Goal: Check status: Check status

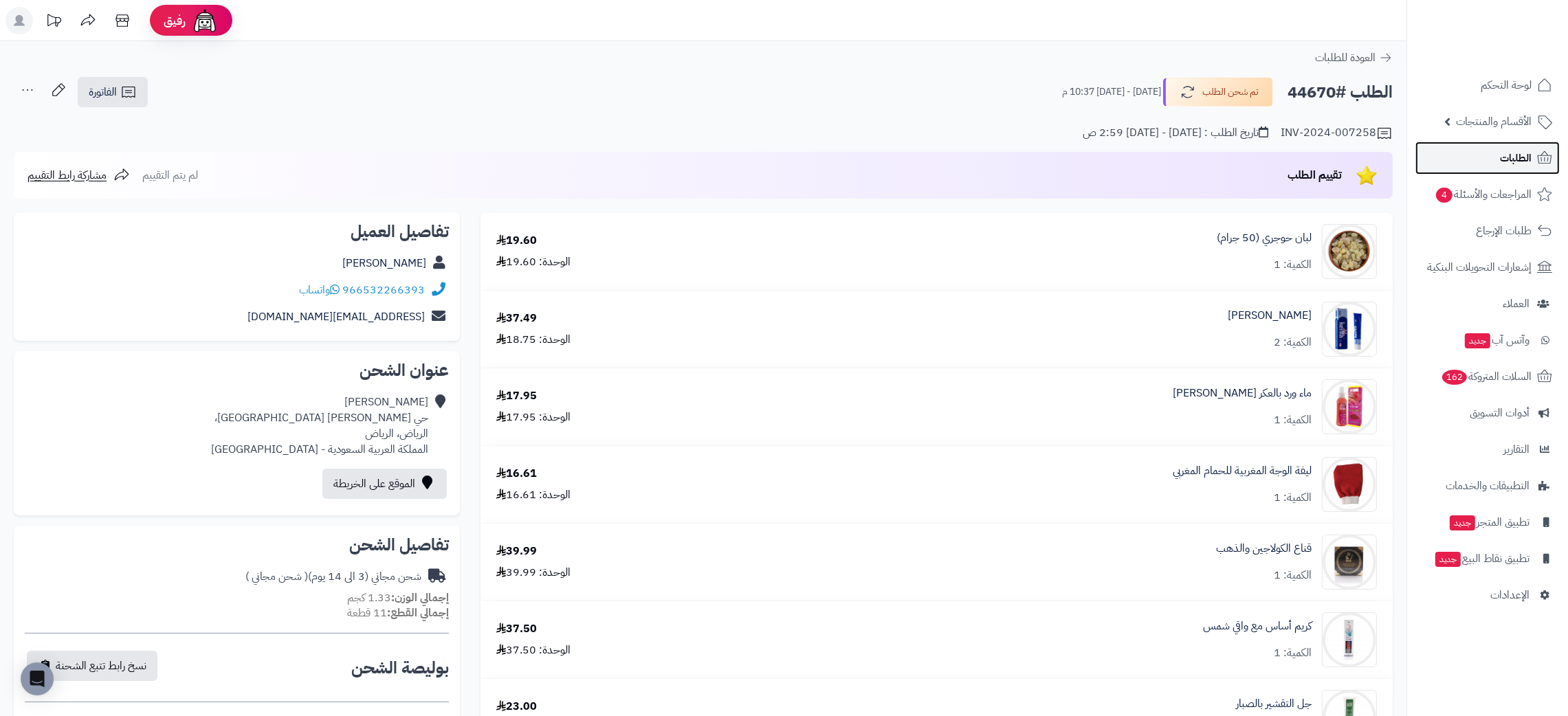
click at [1515, 151] on span "الطلبات" at bounding box center [1516, 158] width 31 height 19
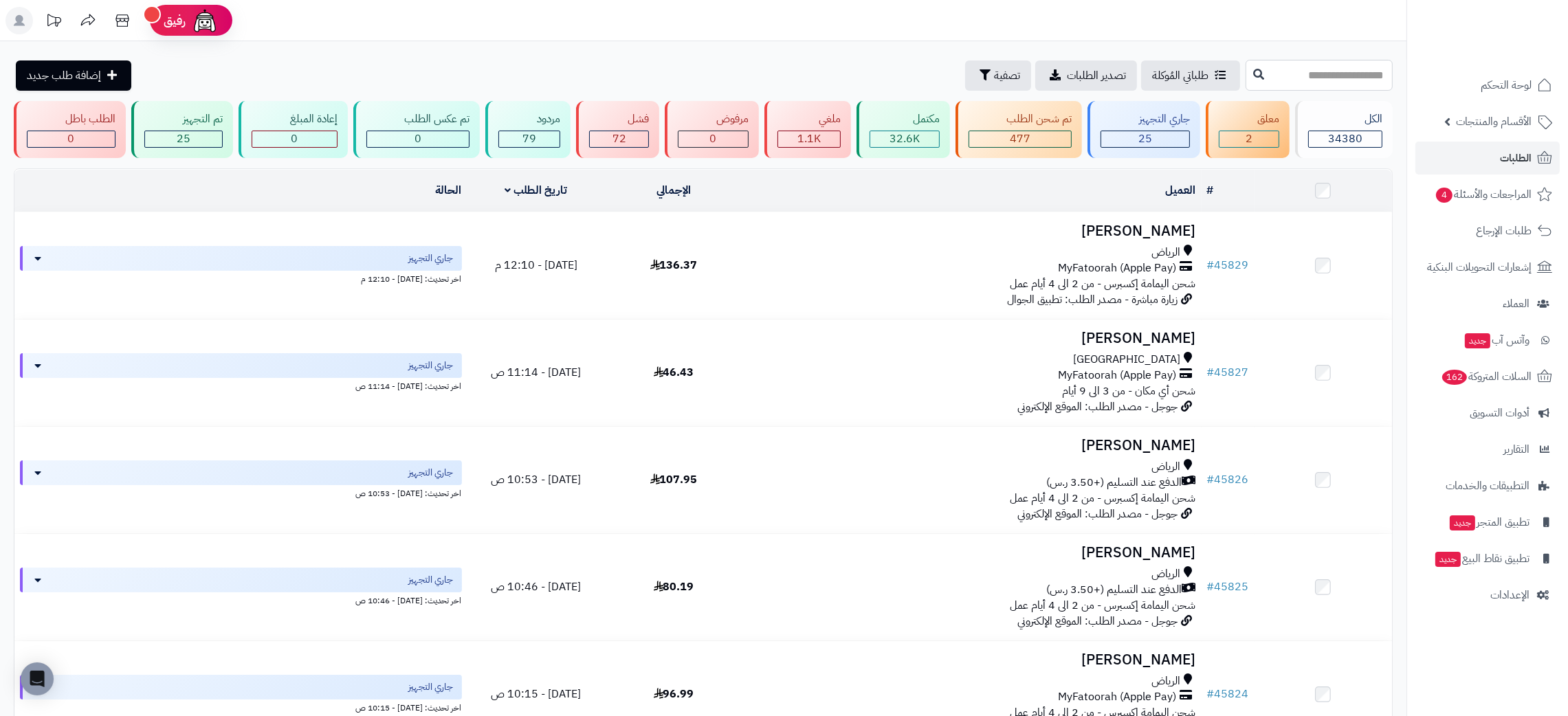
click at [1322, 78] on input "text" at bounding box center [1319, 75] width 147 height 31
paste input "*****"
type input "*****"
click at [1253, 74] on icon at bounding box center [1258, 73] width 11 height 11
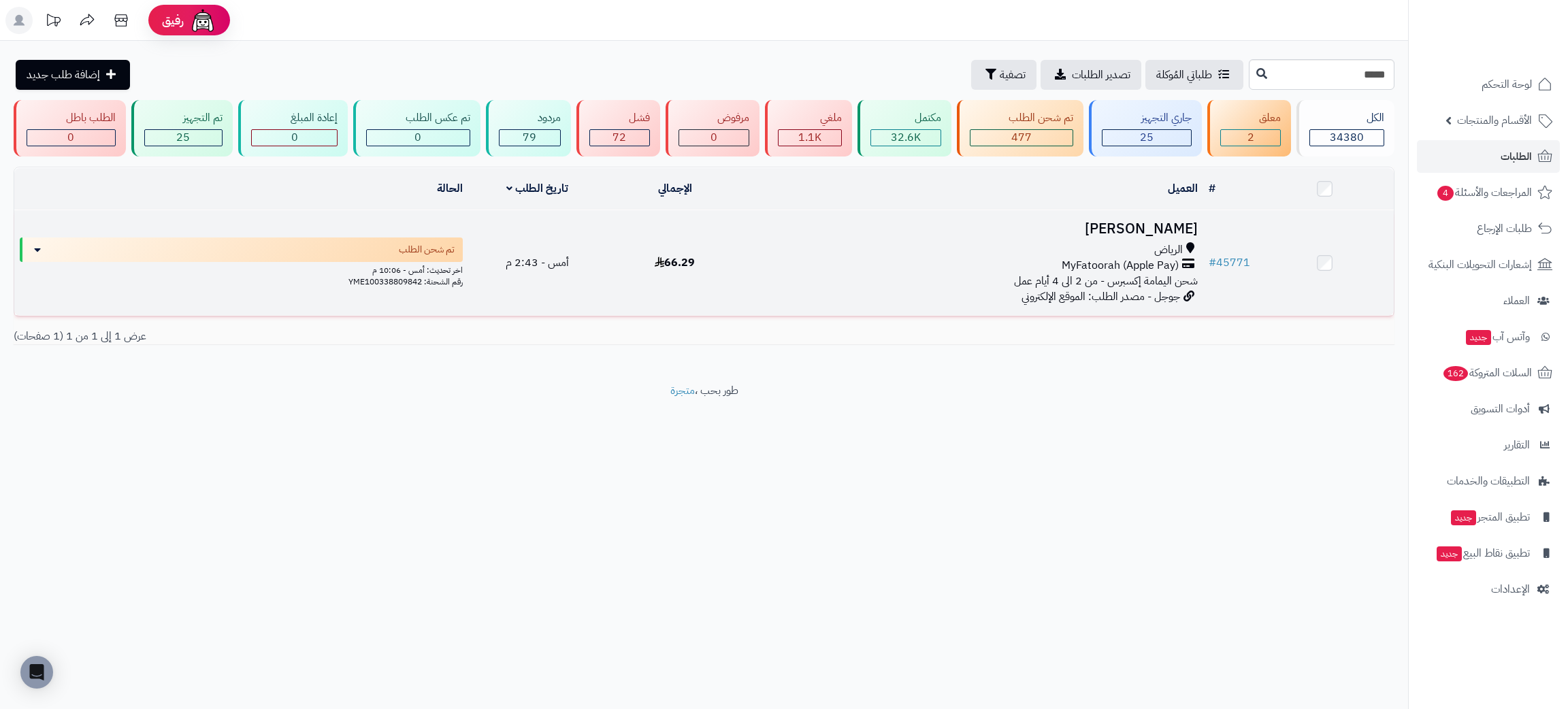
click at [1161, 221] on h3 "[PERSON_NAME]" at bounding box center [973, 228] width 448 height 15
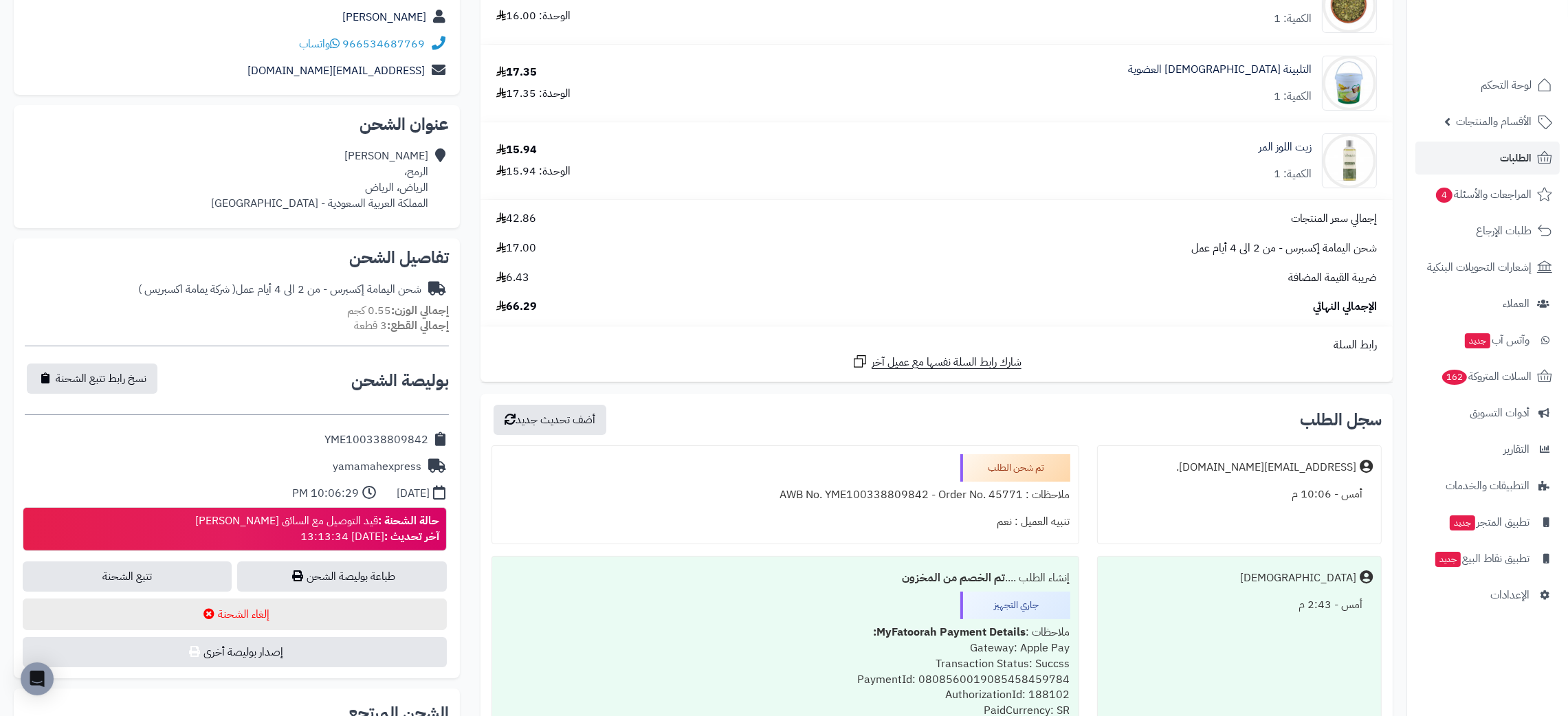
scroll to position [241, 0]
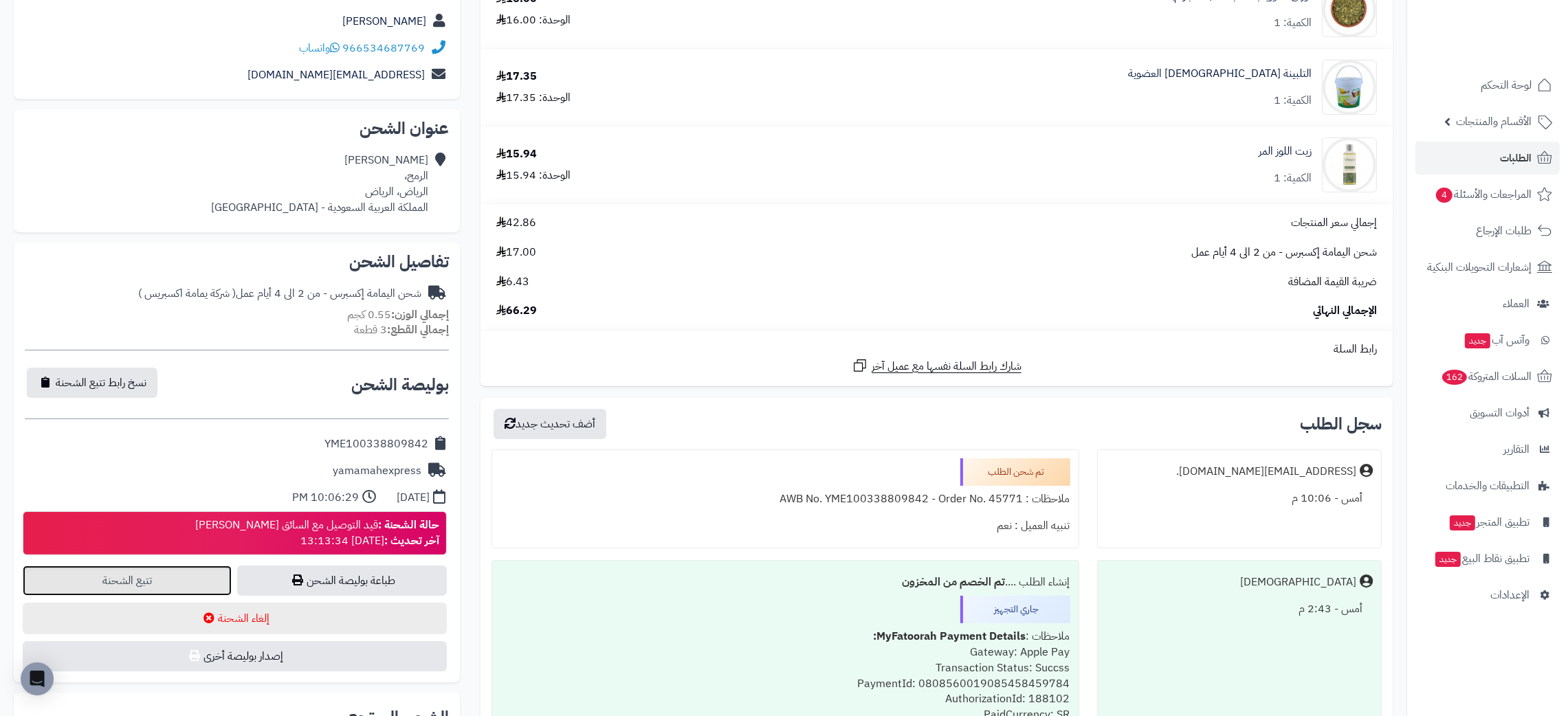
click at [179, 583] on link "تتبع الشحنة" at bounding box center [127, 580] width 209 height 30
click at [1518, 154] on span "الطلبات" at bounding box center [1516, 158] width 31 height 19
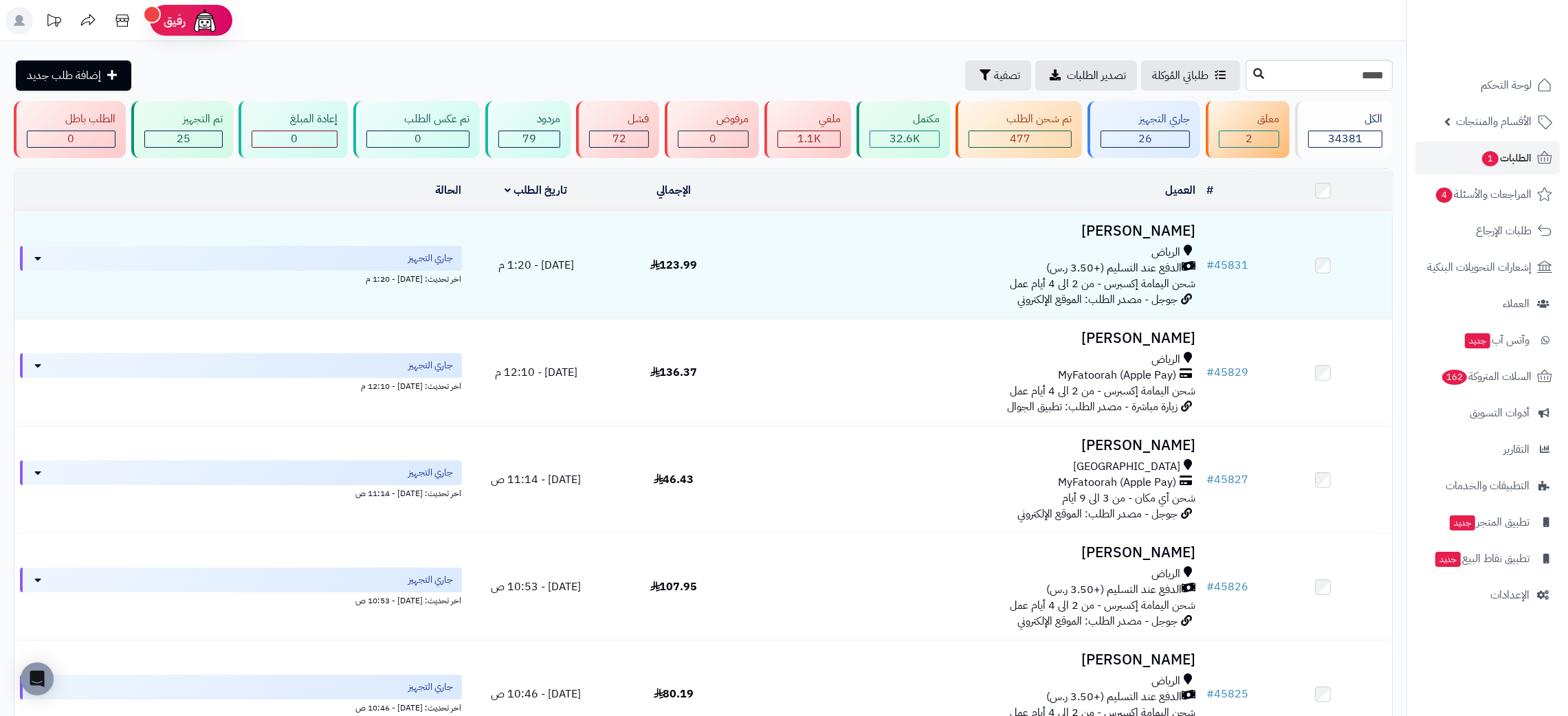
type input "*****"
click at [1248, 75] on button at bounding box center [1258, 74] width 20 height 26
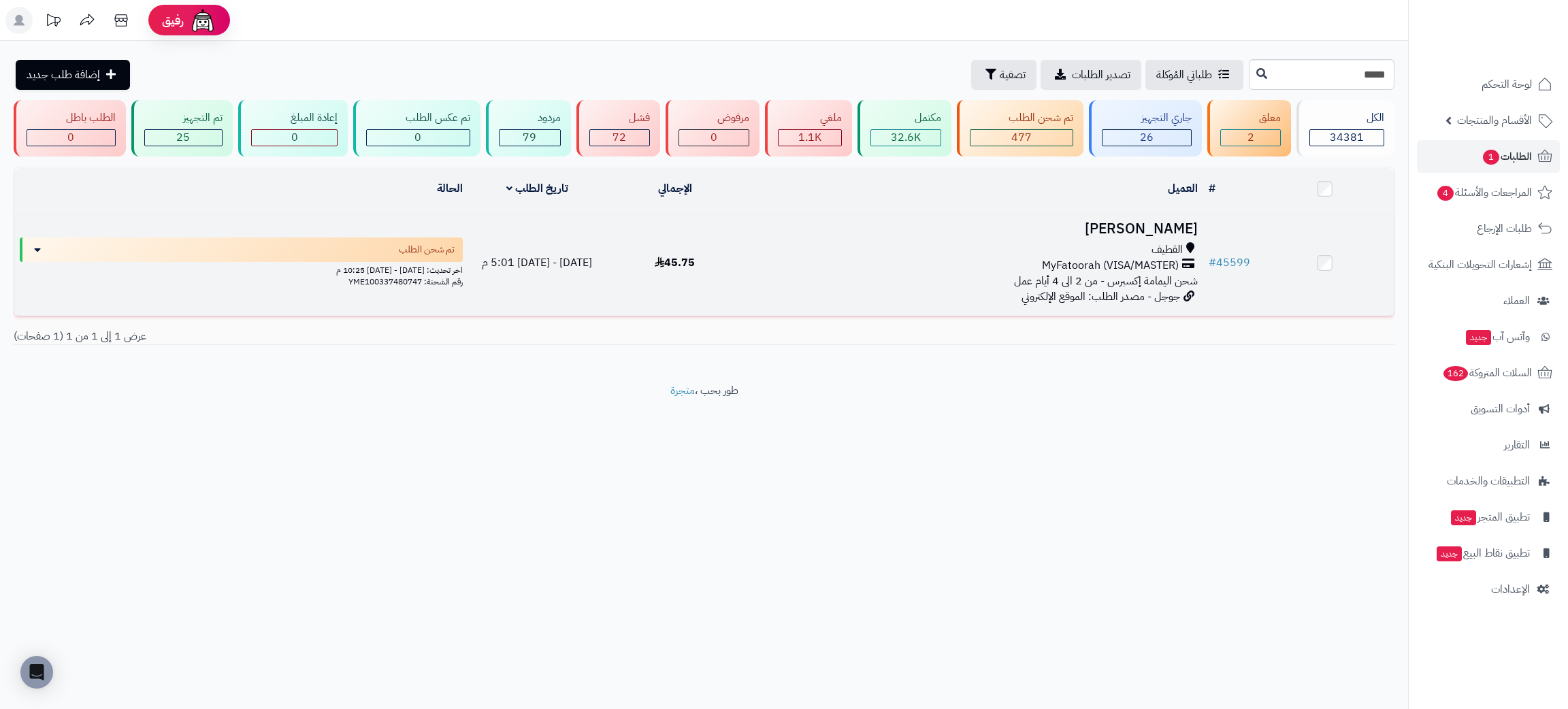
click at [1090, 221] on h3 "Mohammed Abdulaal" at bounding box center [973, 228] width 448 height 15
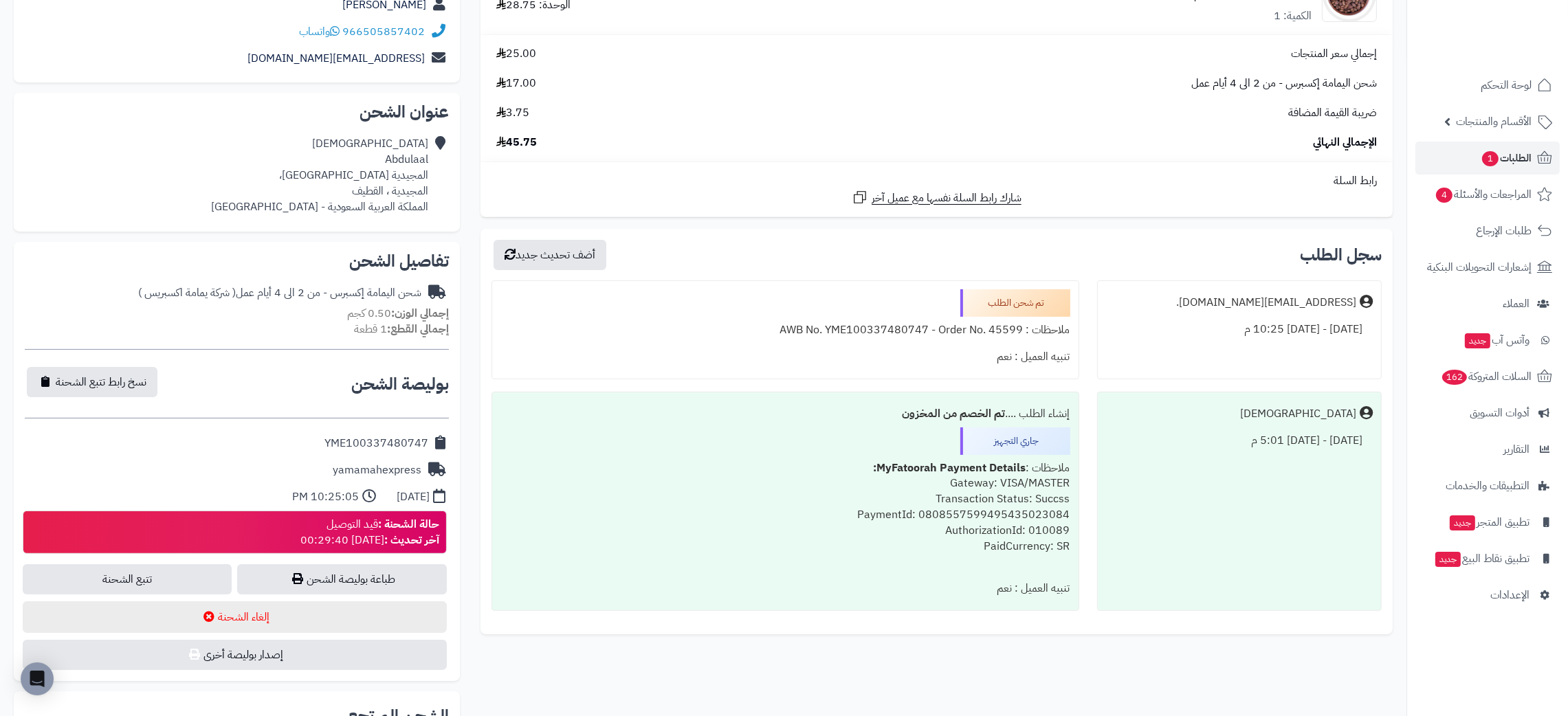
scroll to position [263, 0]
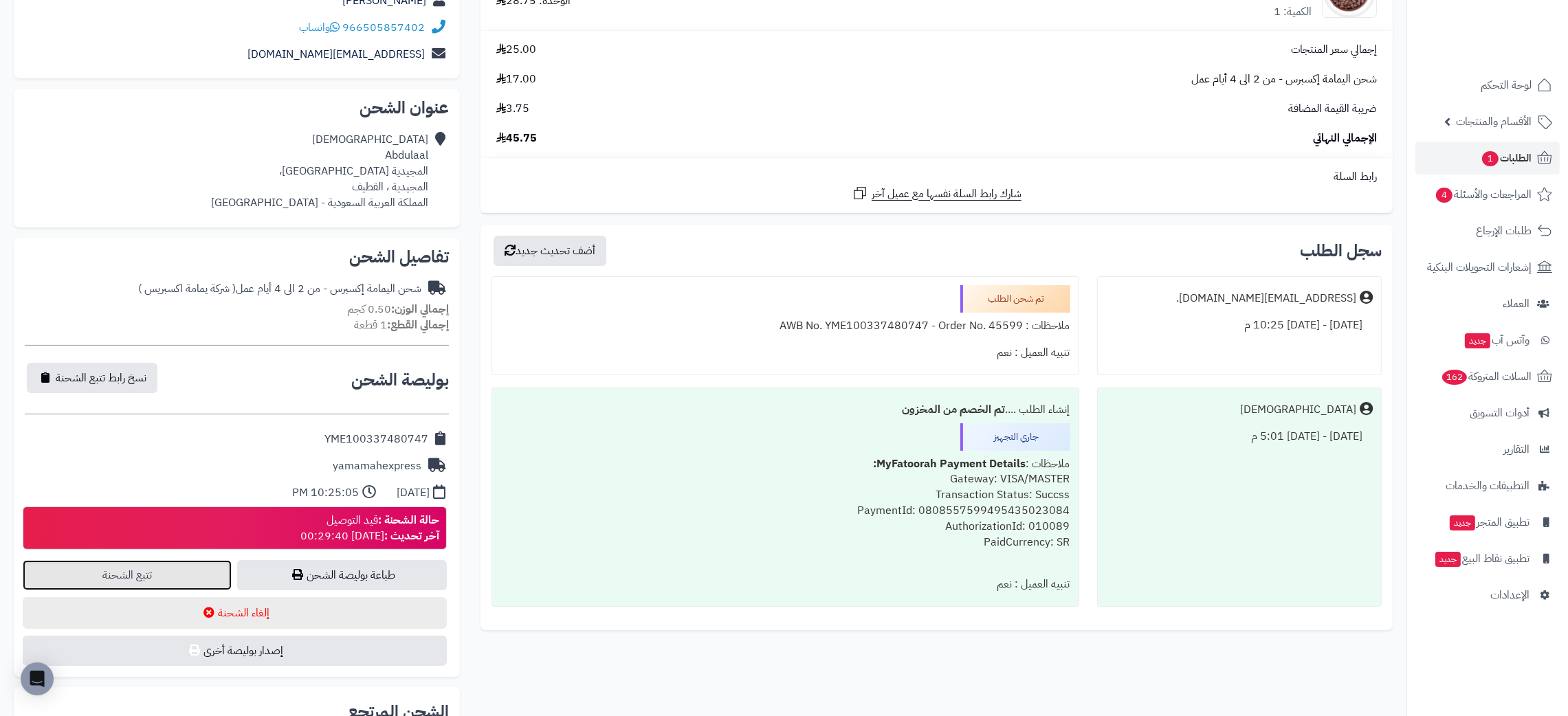
click at [184, 568] on link "تتبع الشحنة" at bounding box center [127, 575] width 209 height 30
drag, startPoint x: 306, startPoint y: 437, endPoint x: 432, endPoint y: 439, distance: 126.0
click at [432, 439] on div "YME100337480747" at bounding box center [237, 439] width 424 height 27
copy div "YME100337480747"
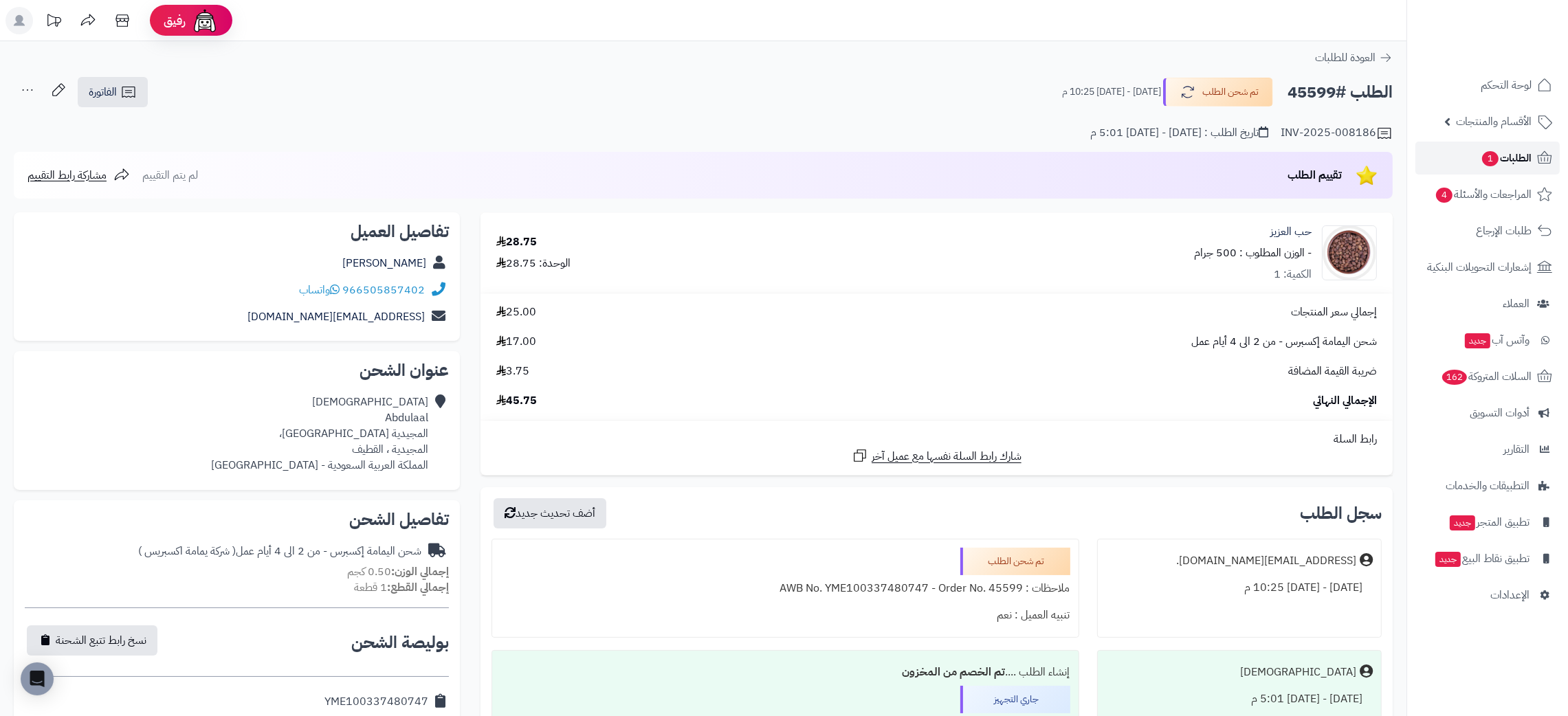
click at [1506, 162] on span "الطلبات 1" at bounding box center [1506, 158] width 51 height 19
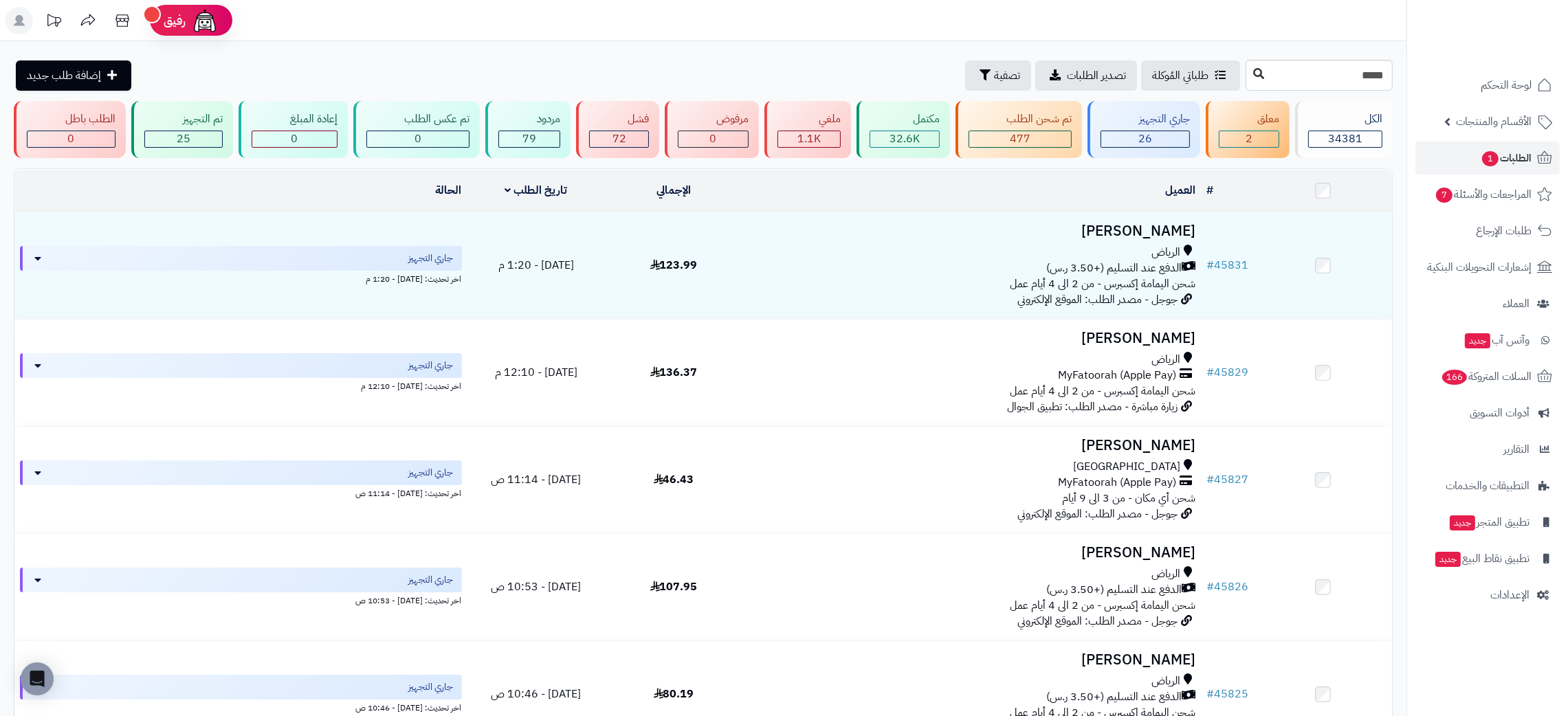
type input "*****"
click at [1253, 74] on icon at bounding box center [1258, 73] width 11 height 11
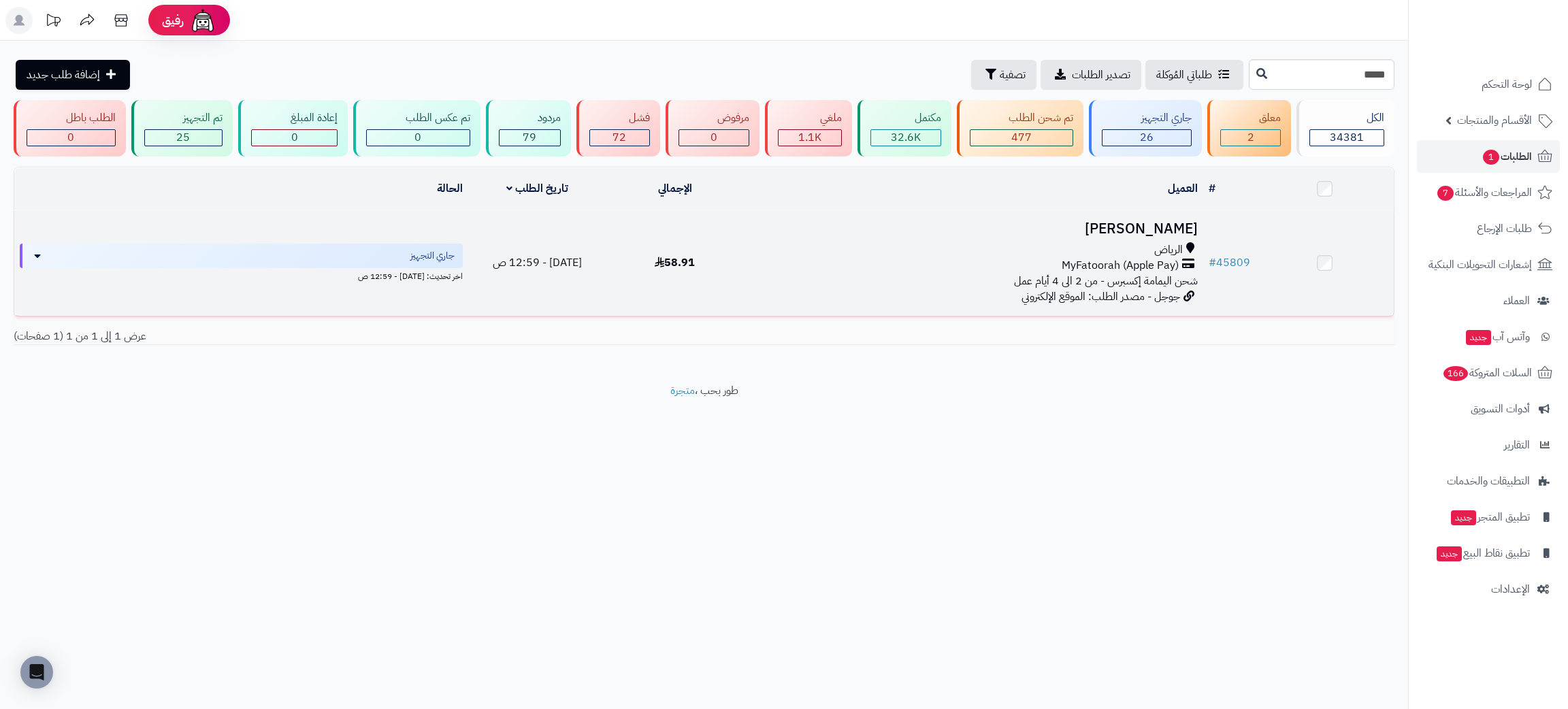
click at [1137, 221] on h3 "[PERSON_NAME]" at bounding box center [973, 228] width 448 height 15
